Goal: Task Accomplishment & Management: Complete application form

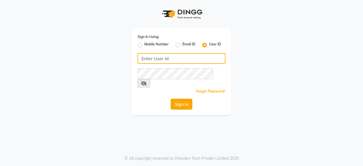
type input "aarzooarora"
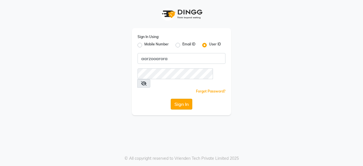
click at [181, 99] on button "Sign In" at bounding box center [182, 104] width 22 height 11
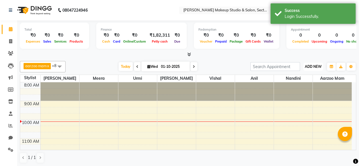
click at [310, 65] on span "ADD NEW" at bounding box center [312, 66] width 17 height 4
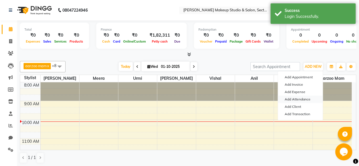
click at [297, 99] on link "Add Attendance" at bounding box center [299, 99] width 45 height 7
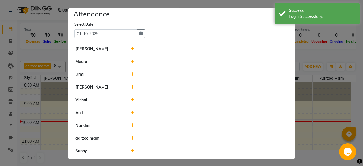
click at [131, 125] on icon at bounding box center [133, 125] width 4 height 4
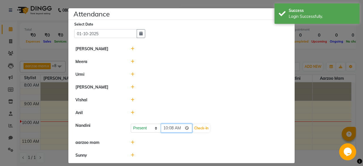
click at [179, 127] on input "10:08" at bounding box center [177, 128] width 32 height 9
type input "10:05"
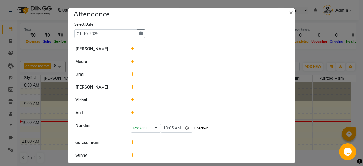
click at [196, 128] on button "Check-In" at bounding box center [201, 128] width 17 height 8
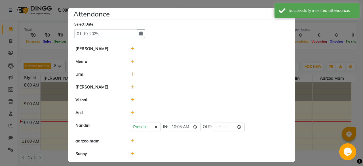
click at [131, 74] on icon at bounding box center [133, 74] width 4 height 4
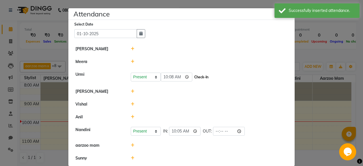
click at [193, 75] on button "Check-In" at bounding box center [201, 77] width 17 height 8
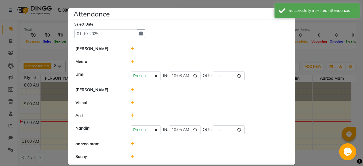
click at [131, 60] on icon at bounding box center [133, 62] width 4 height 4
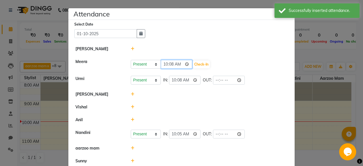
click at [180, 64] on input "10:08" at bounding box center [177, 64] width 32 height 9
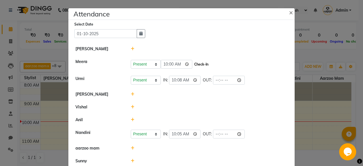
type input "10:00"
click at [197, 63] on button "Check-In" at bounding box center [201, 64] width 17 height 8
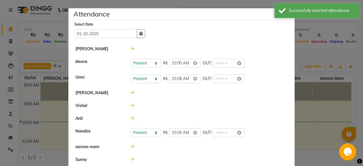
click at [131, 119] on icon at bounding box center [133, 118] width 4 height 4
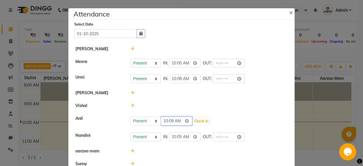
click at [177, 121] on input "10:09" at bounding box center [177, 120] width 32 height 9
type input "10:00"
click at [194, 119] on button "Check-In" at bounding box center [201, 121] width 17 height 8
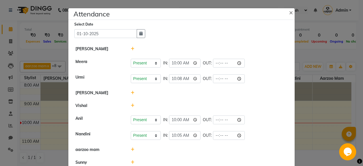
click at [131, 161] on icon at bounding box center [133, 162] width 4 height 4
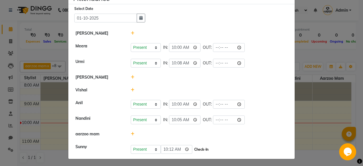
click at [193, 149] on button "Check-In" at bounding box center [201, 149] width 17 height 8
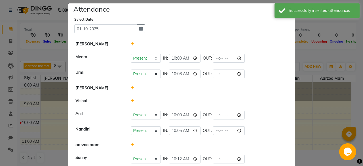
scroll to position [0, 0]
